Goal: Task Accomplishment & Management: Manage account settings

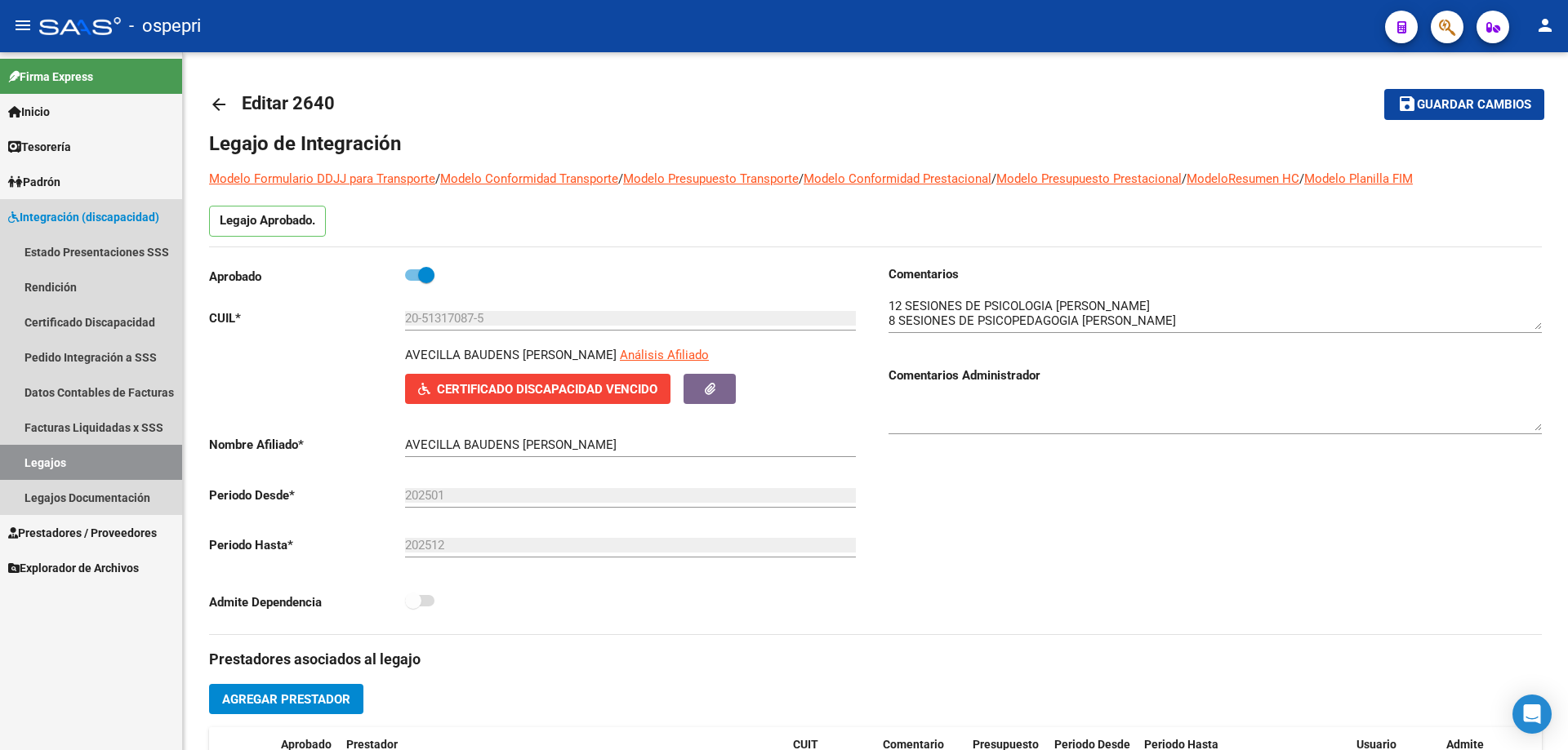
click at [53, 463] on link "Legajos" at bounding box center [91, 462] width 182 height 35
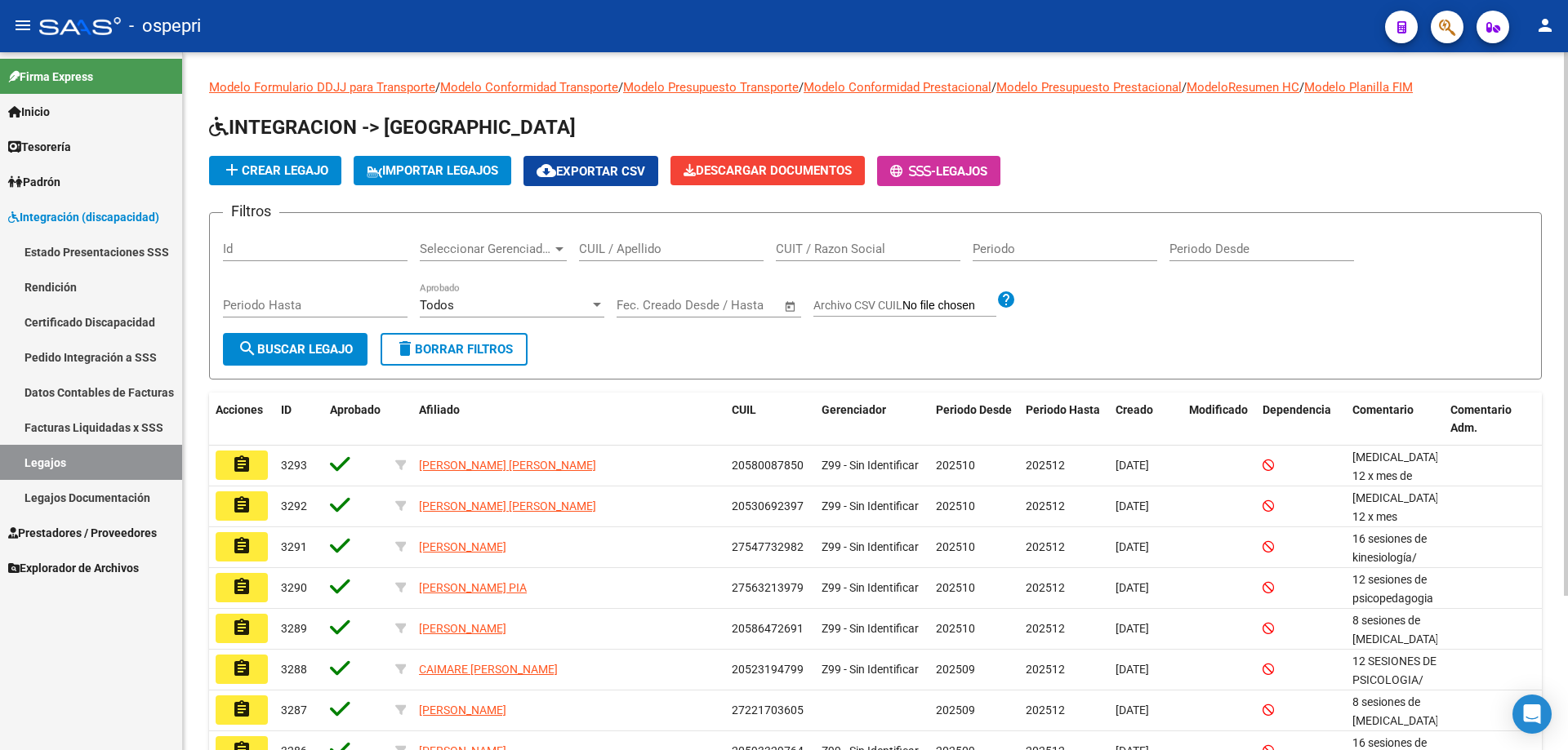
click at [630, 245] on input "CUIL / Apellido" at bounding box center [671, 249] width 184 height 15
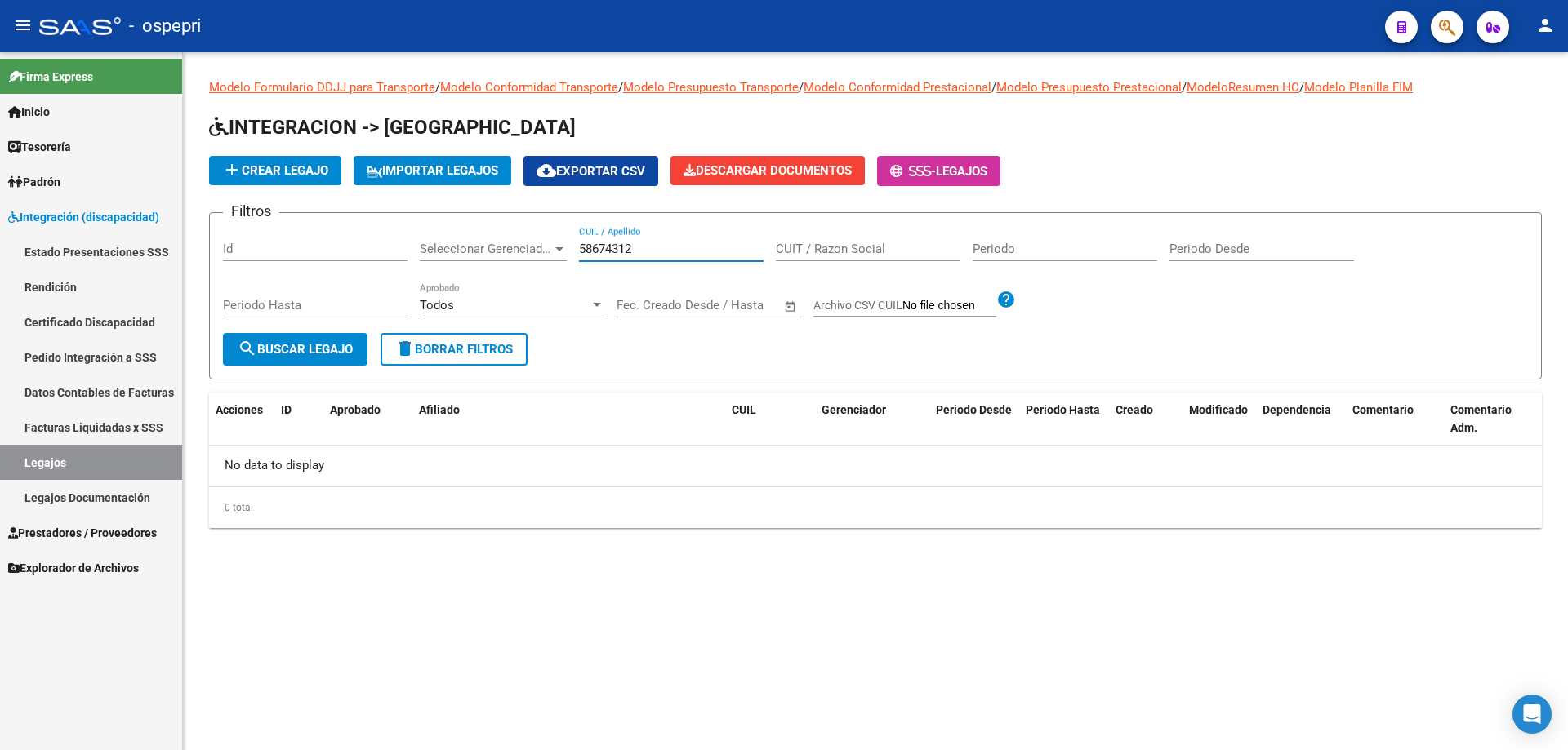
click at [599, 249] on input "58674312" at bounding box center [671, 249] width 184 height 15
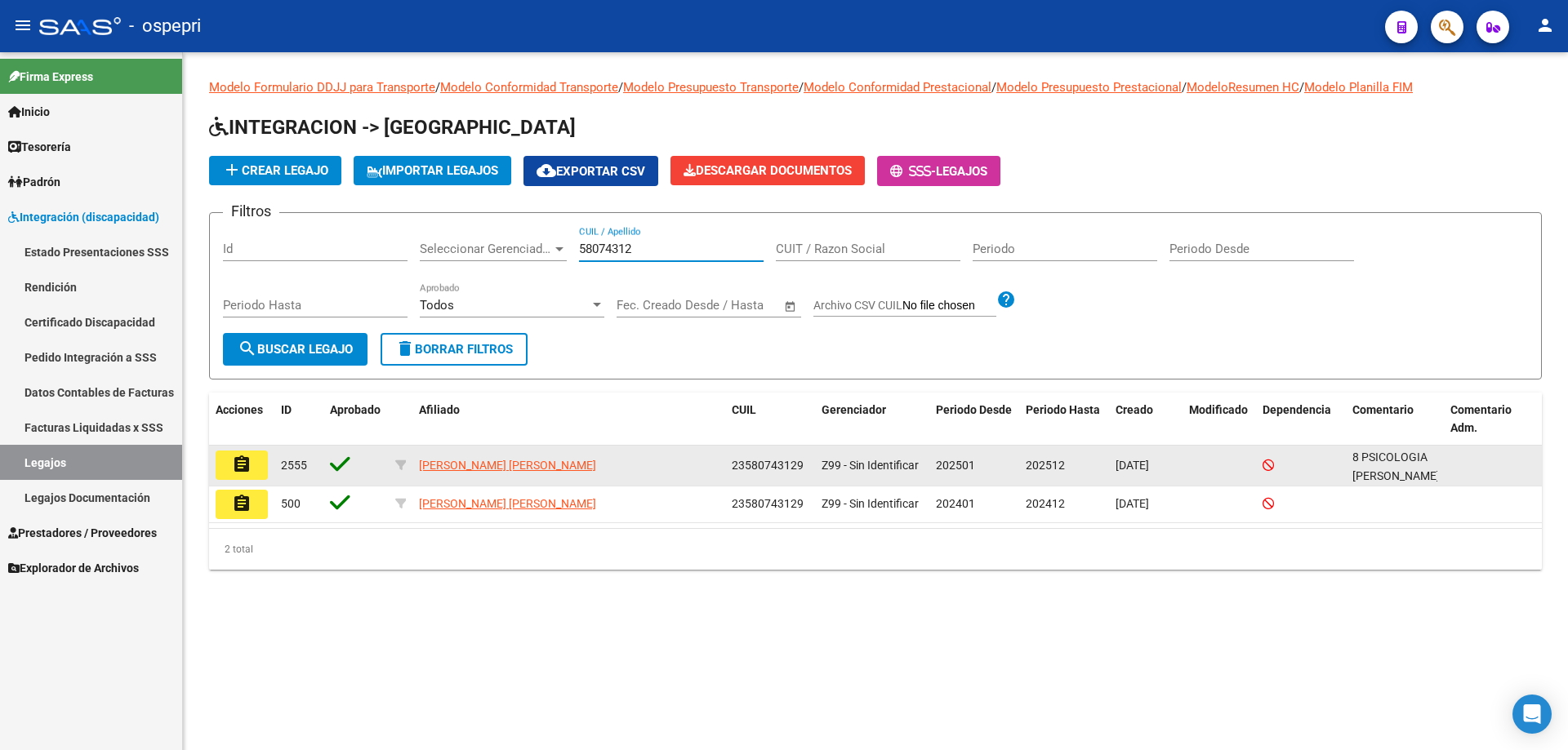
type input "58074312"
click at [261, 470] on button "assignment" at bounding box center [242, 466] width 53 height 30
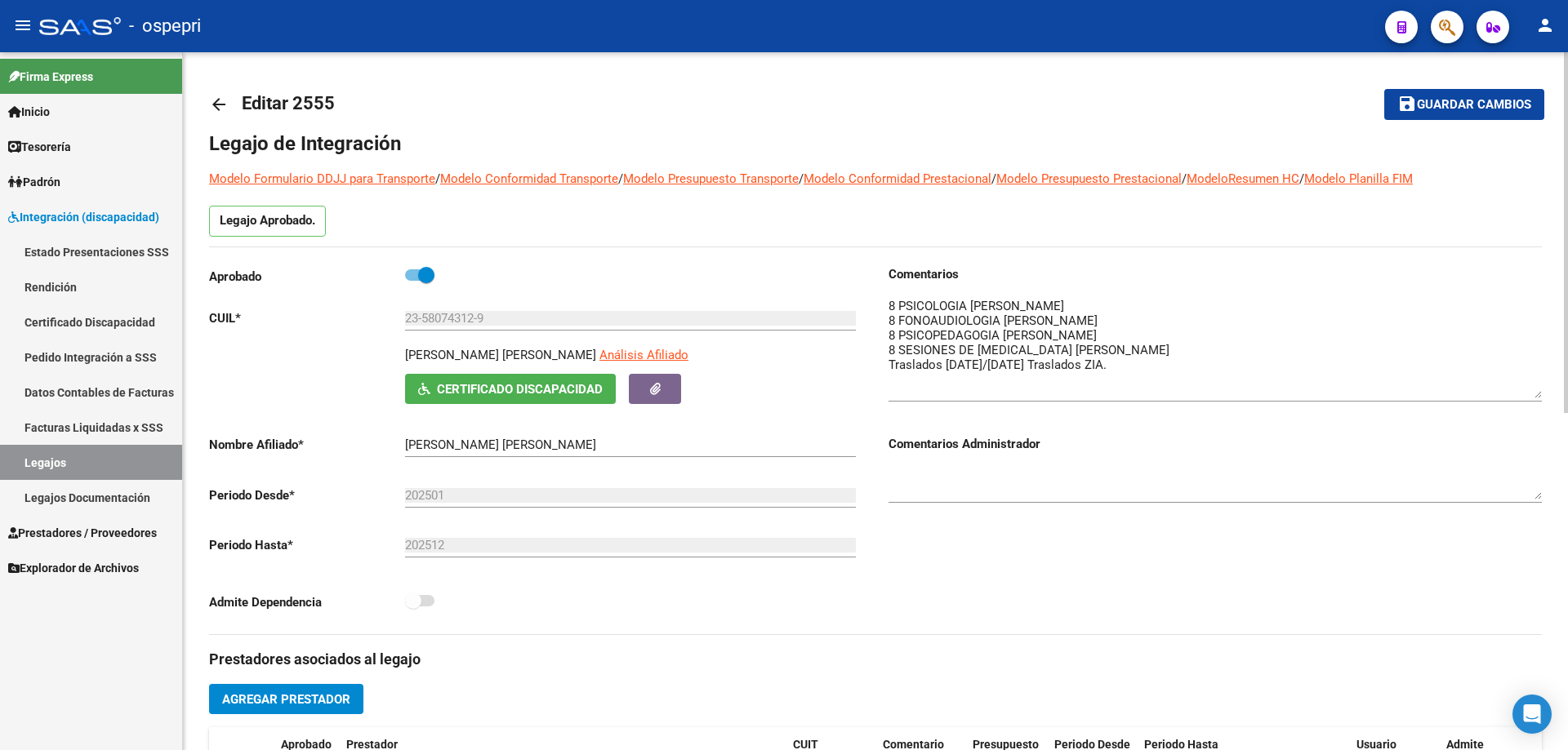
drag, startPoint x: 1534, startPoint y: 318, endPoint x: 1541, endPoint y: 388, distance: 70.3
click at [1541, 388] on textarea at bounding box center [1215, 348] width 654 height 101
click at [974, 367] on textarea at bounding box center [1215, 348] width 654 height 102
click at [1188, 365] on textarea at bounding box center [1215, 348] width 654 height 102
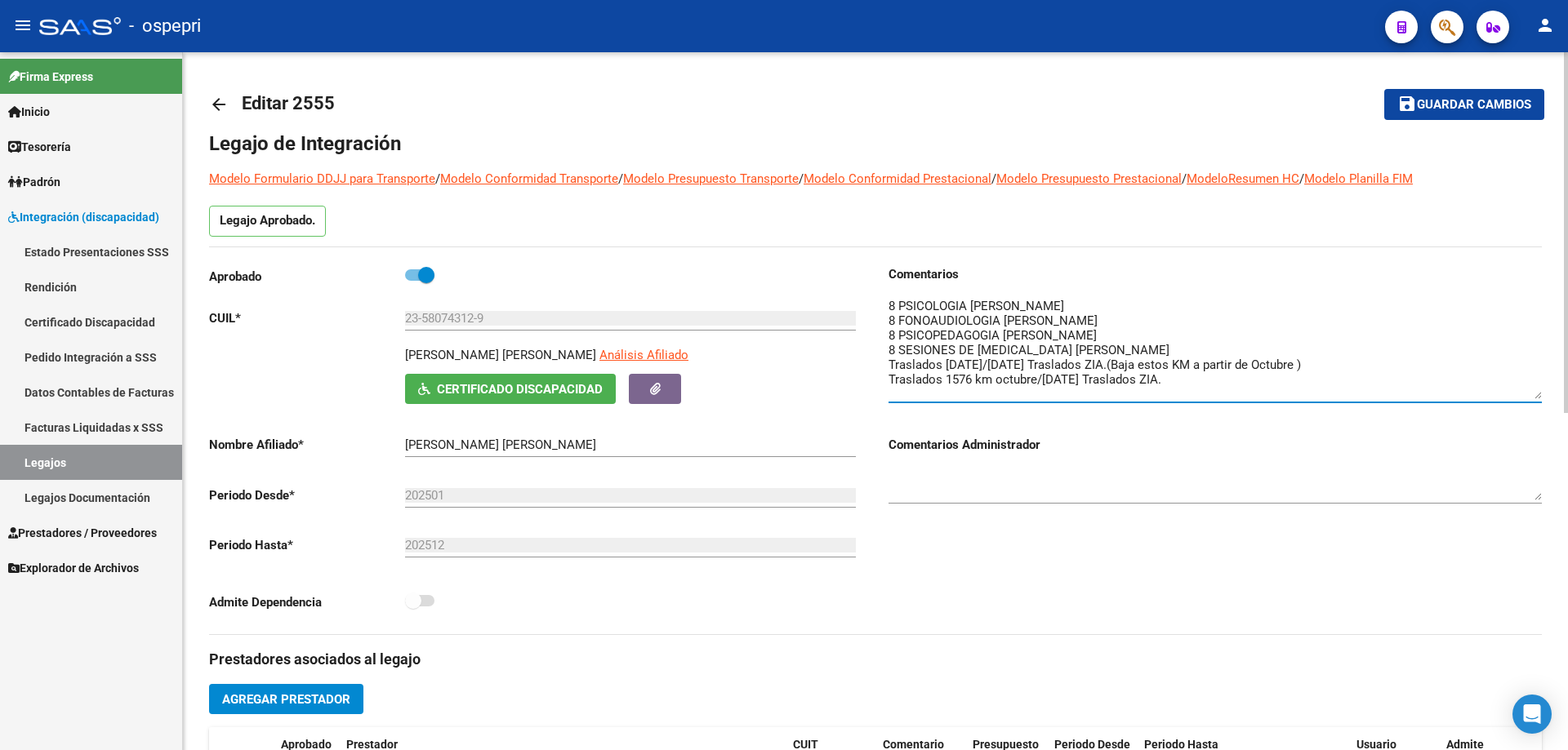
type textarea "8 PSICOLOGIA [PERSON_NAME] 8 FONOAUDIOLOGIA [PERSON_NAME] 8 PSICOPEDAGOGIA [PER…"
click at [1472, 103] on span "Guardar cambios" at bounding box center [1473, 104] width 114 height 15
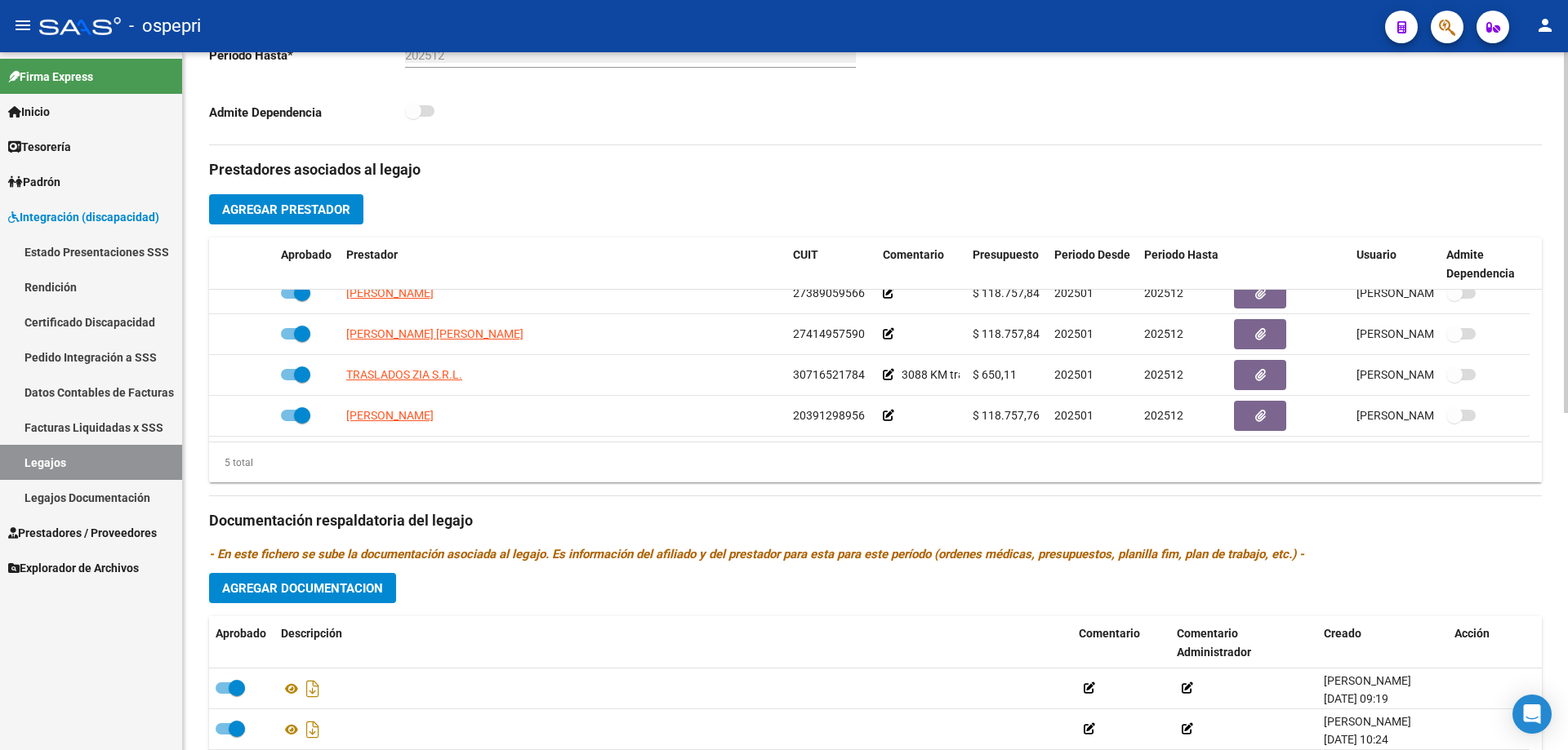
scroll to position [571, 0]
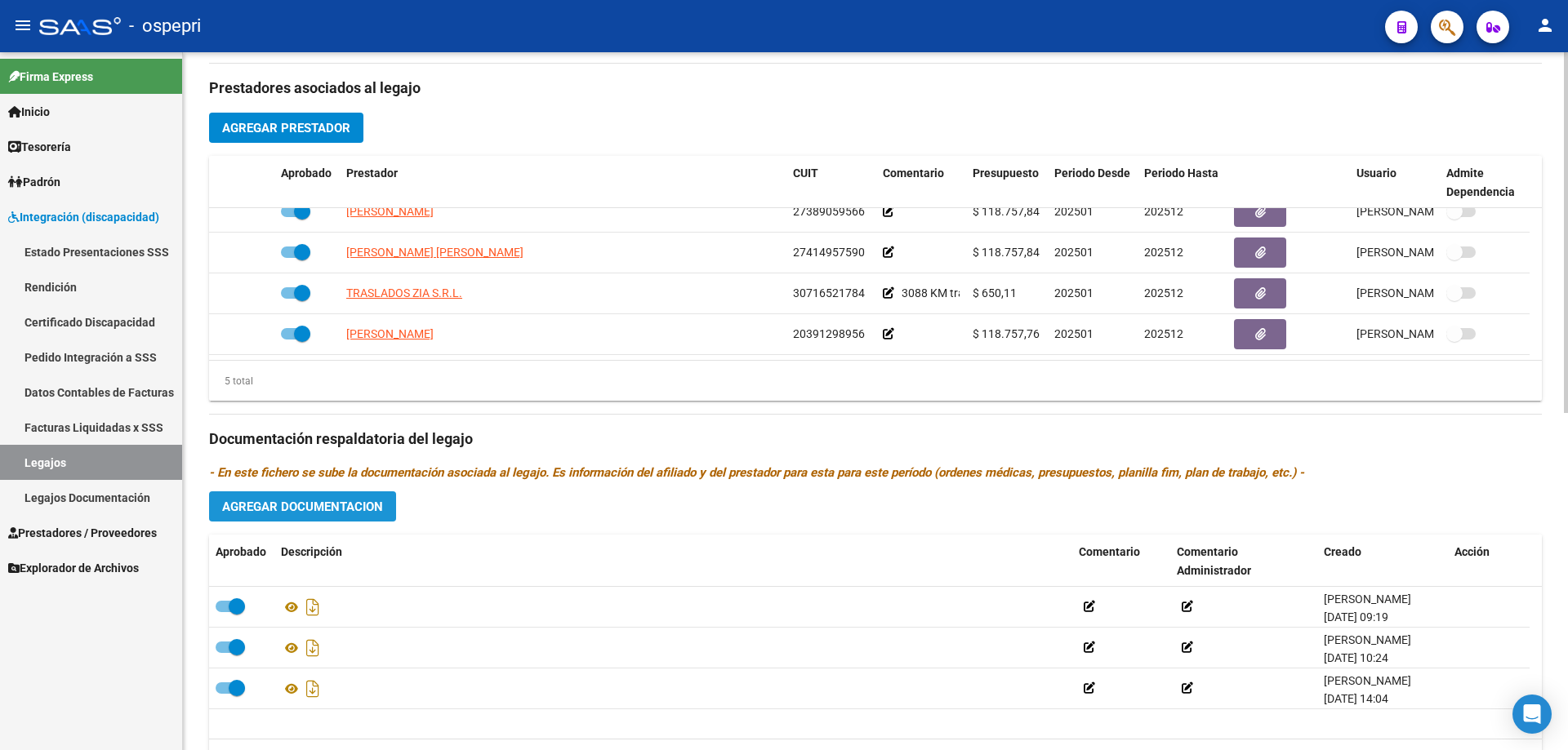
click at [327, 505] on span "Agregar Documentacion" at bounding box center [302, 506] width 161 height 15
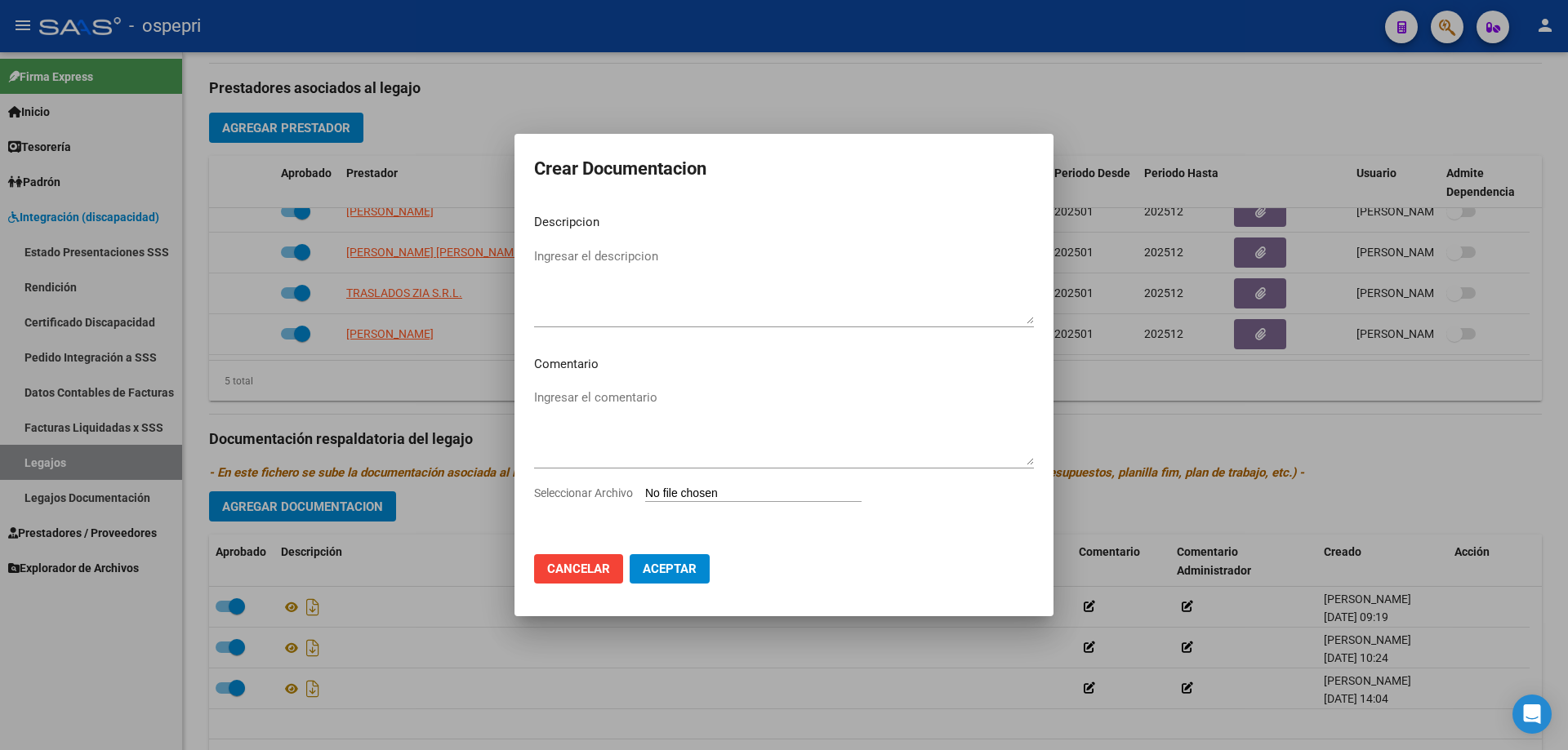
type input "C:\fakepath\23580743129 (2).pdf"
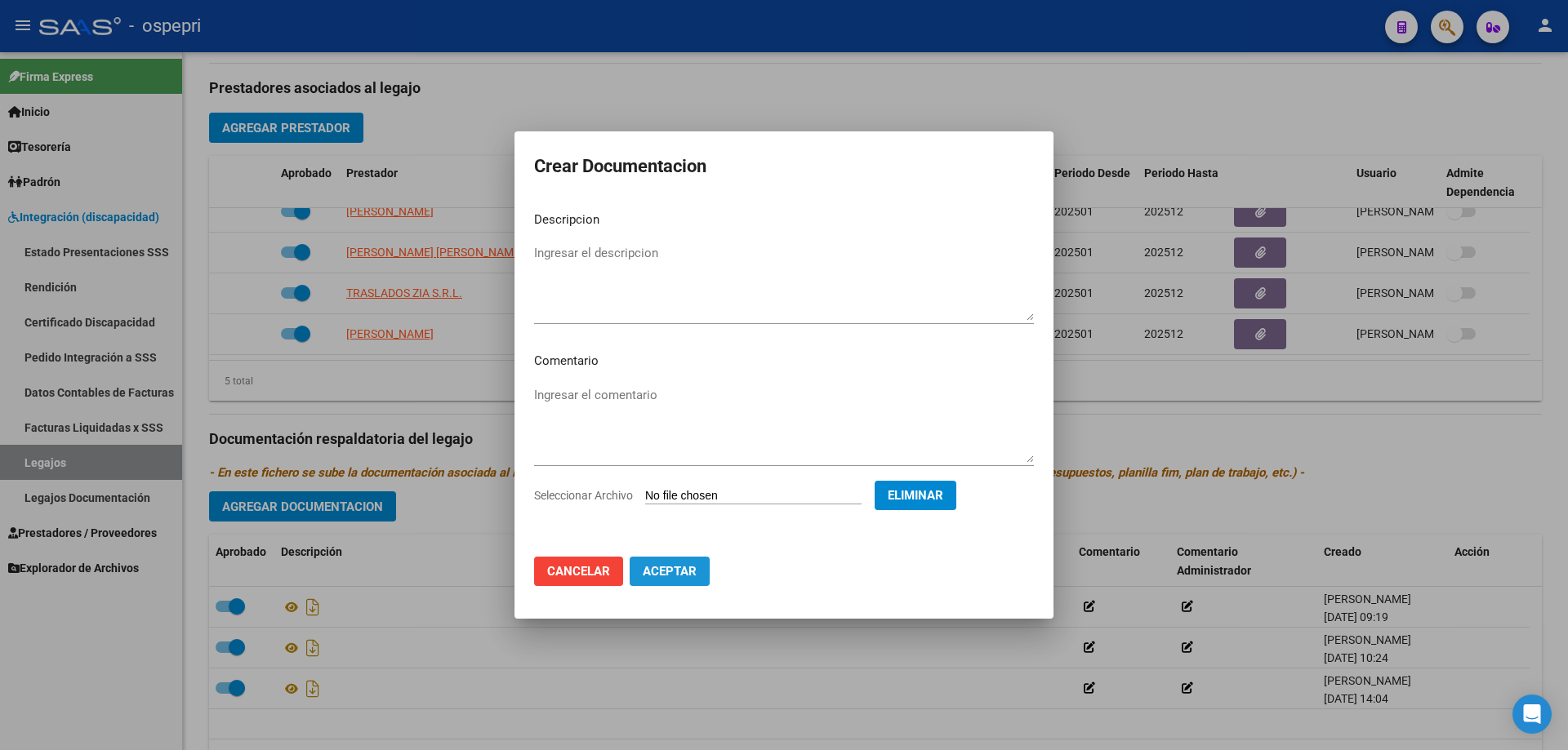
click at [667, 571] on span "Aceptar" at bounding box center [670, 571] width 54 height 15
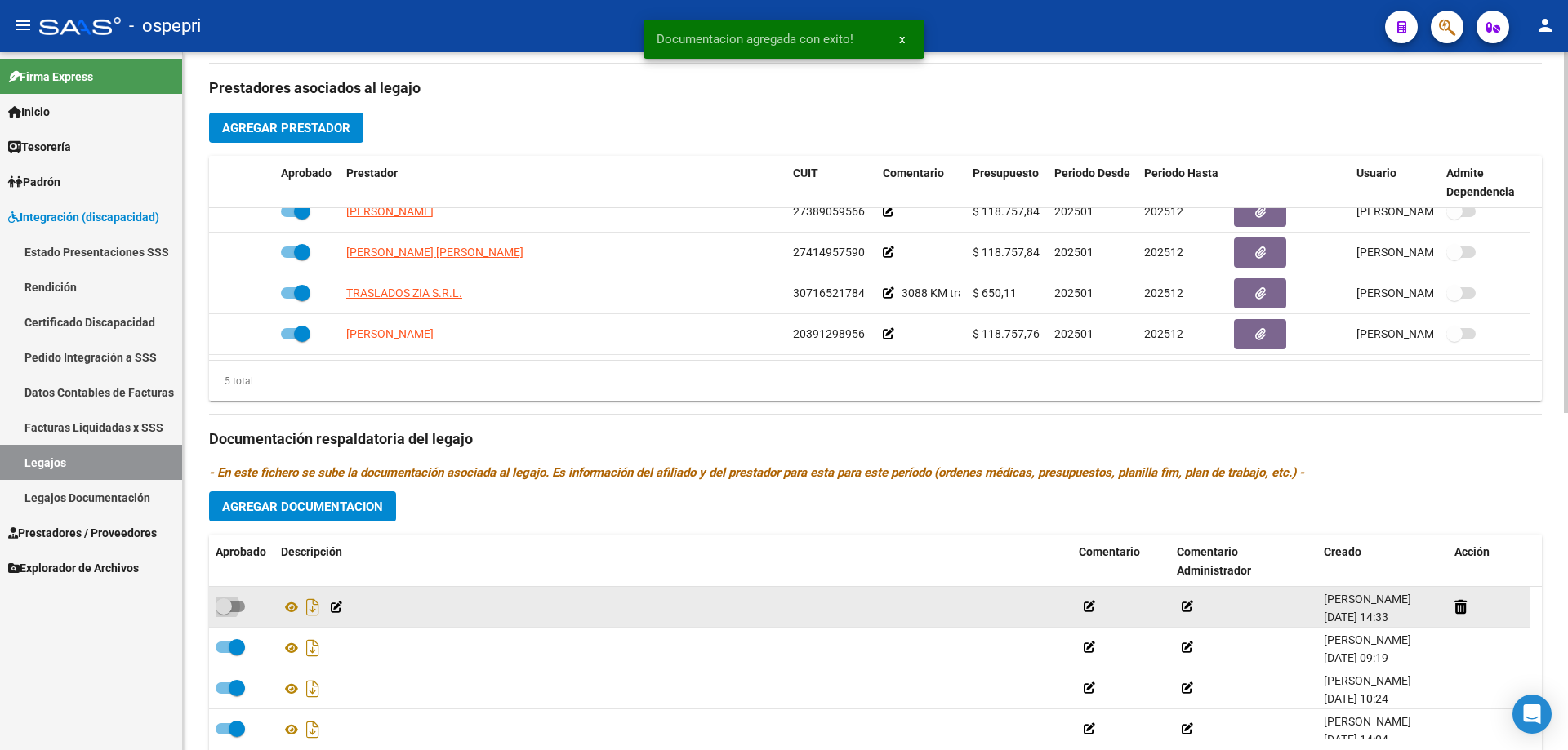
click at [227, 603] on span at bounding box center [224, 607] width 16 height 16
click at [224, 612] on input "checkbox" at bounding box center [223, 612] width 1 height 1
checkbox input "true"
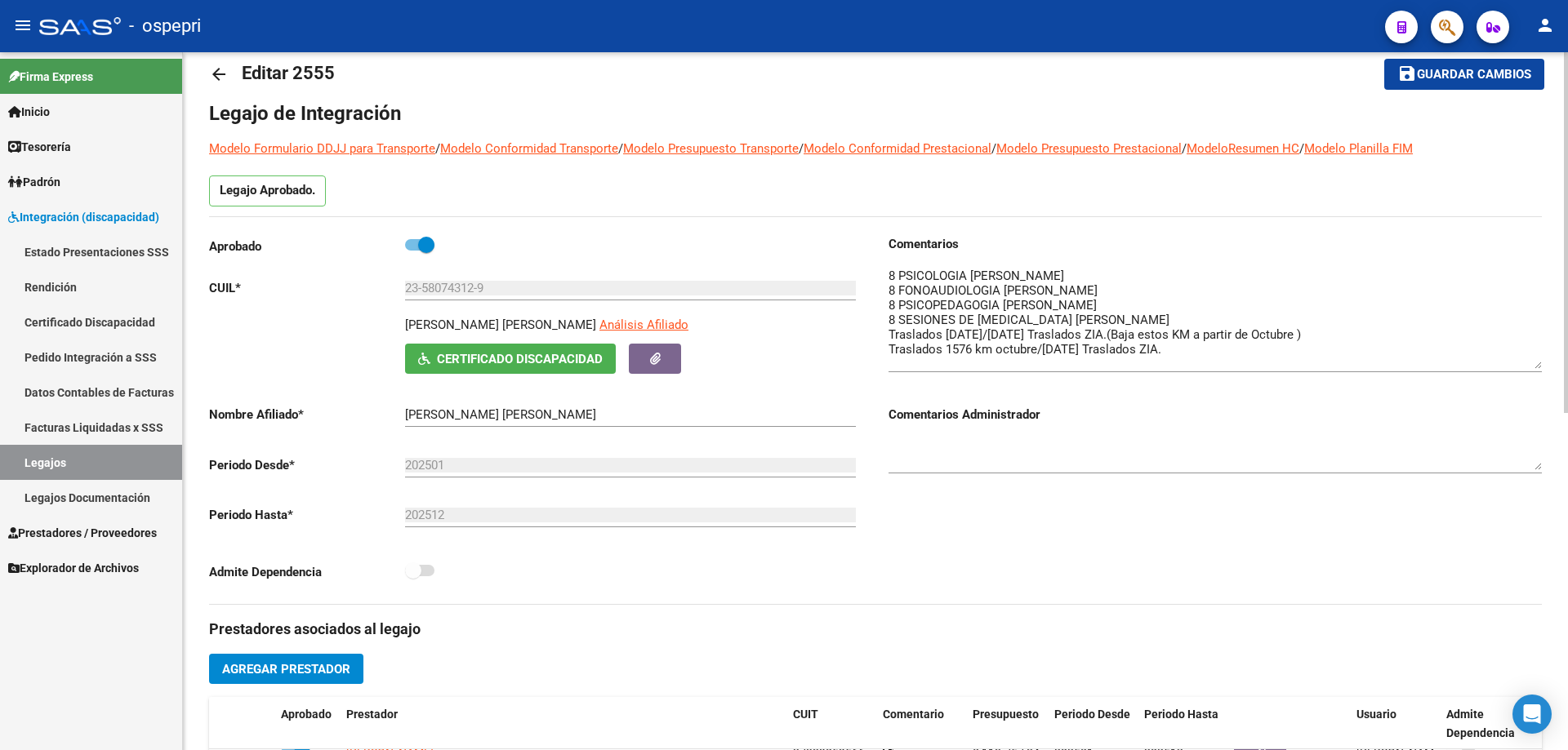
scroll to position [0, 0]
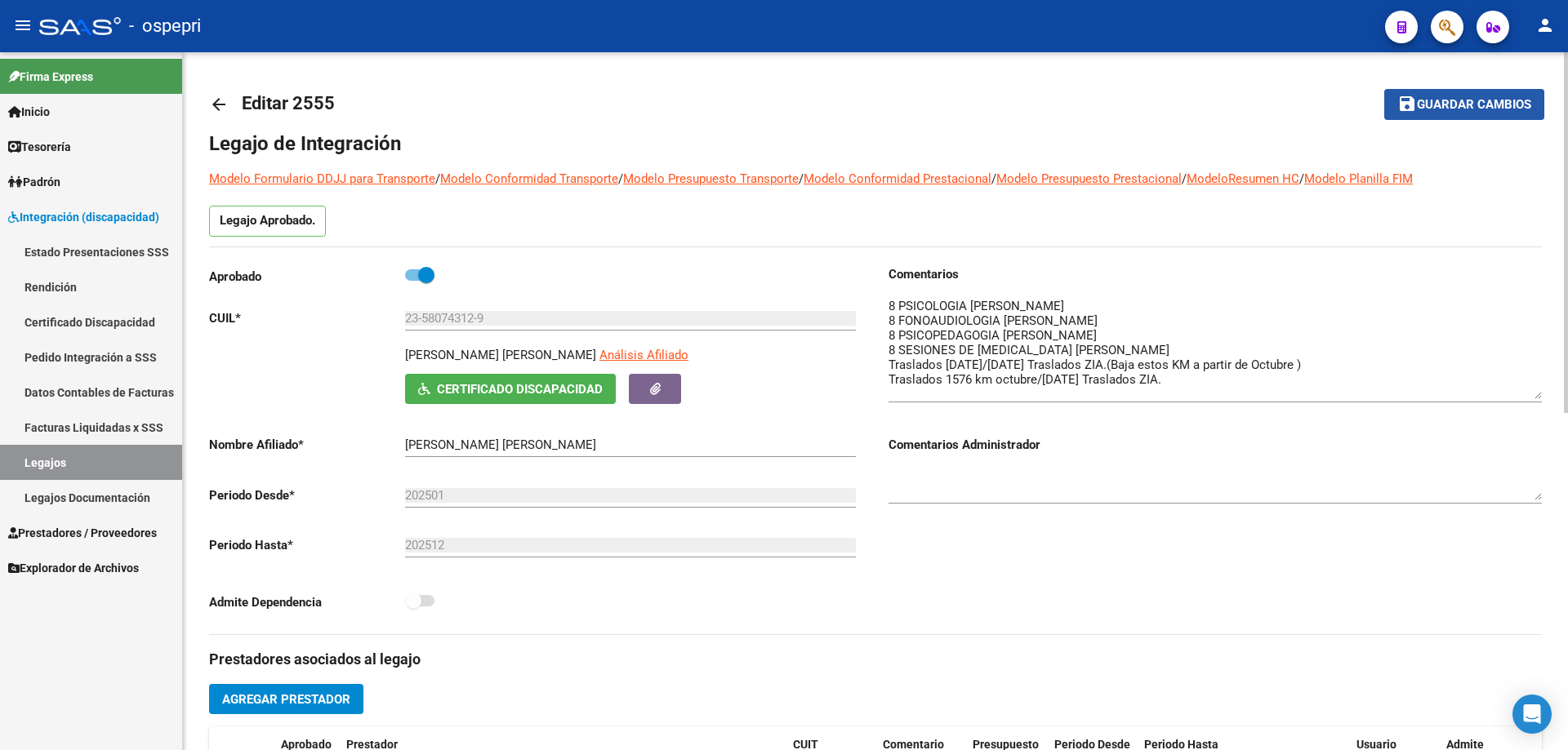
click at [1483, 102] on span "Guardar cambios" at bounding box center [1473, 104] width 114 height 15
click at [1465, 105] on span "Guardar cambios" at bounding box center [1473, 104] width 114 height 15
